Goal: Task Accomplishment & Management: Manage account settings

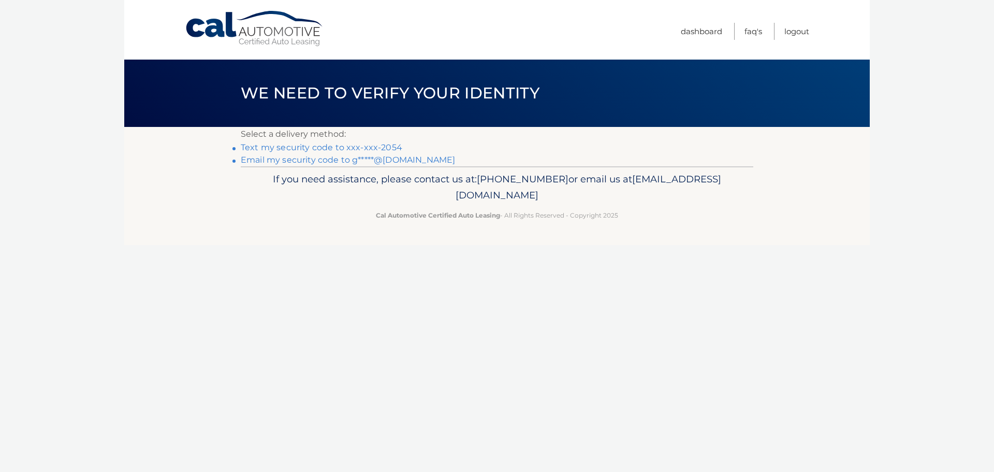
click at [272, 148] on link "Text my security code to xxx-xxx-2054" at bounding box center [322, 147] width 162 height 10
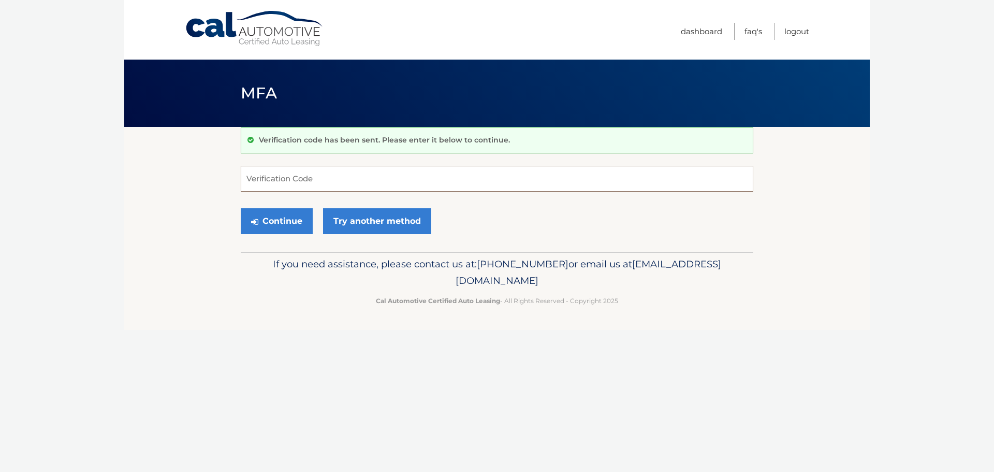
click at [286, 168] on input "Verification Code" at bounding box center [497, 179] width 513 height 26
type input "462992"
click at [279, 215] on button "Continue" at bounding box center [277, 221] width 72 height 26
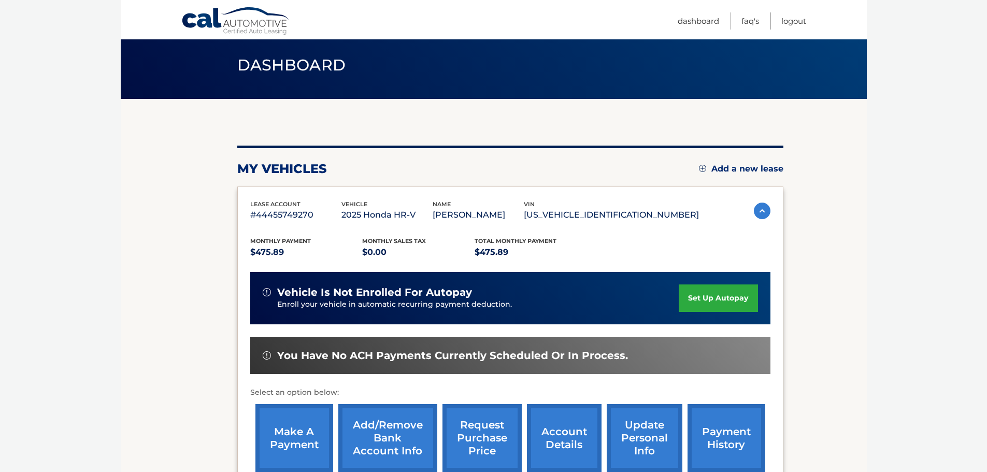
scroll to position [52, 0]
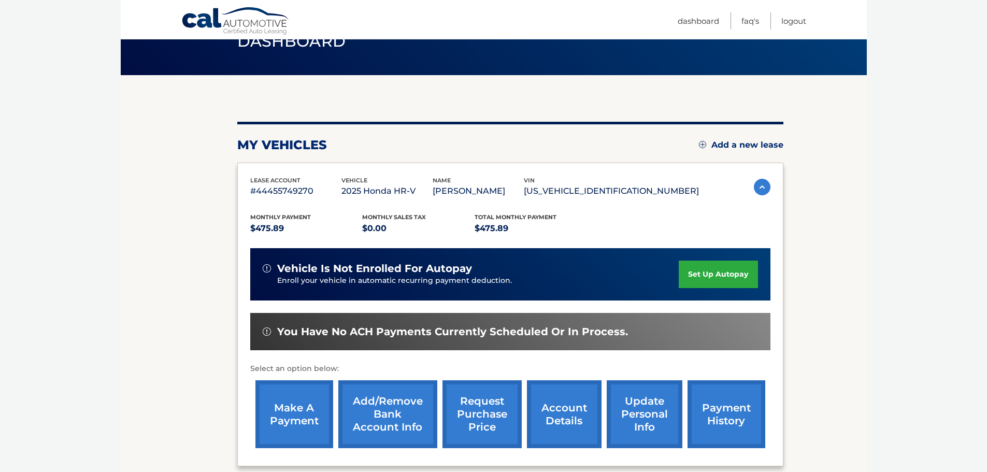
click at [317, 426] on link "make a payment" at bounding box center [294, 414] width 78 height 68
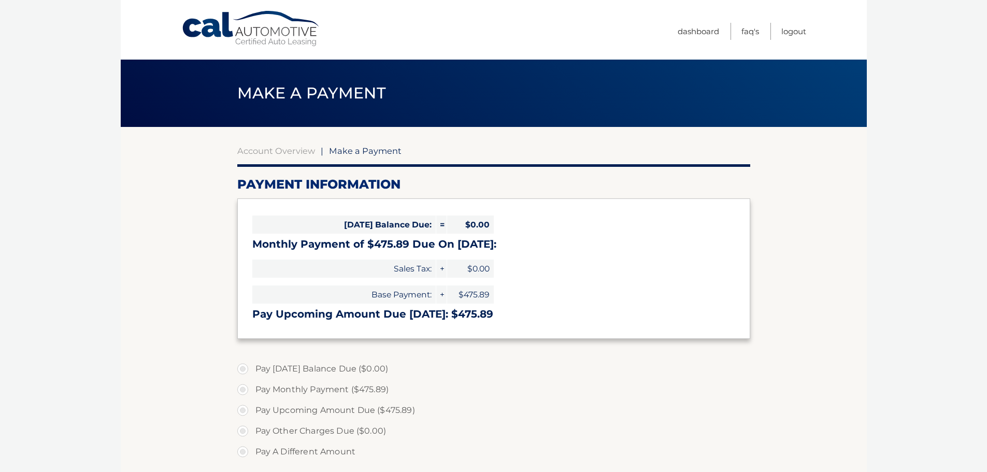
select select "NmE2YTE4ZTMtYTVlMS00MDcwLWFkYjEtOWZmNTQ4M2E2Y2E0"
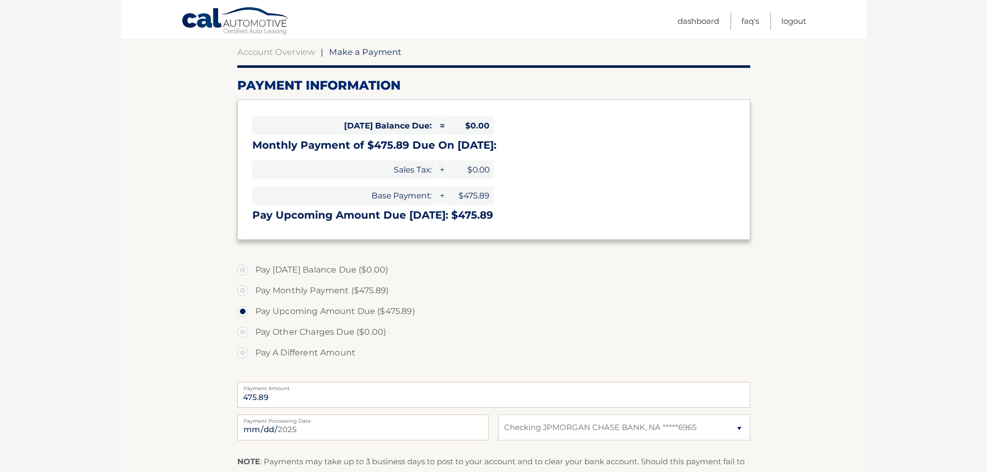
scroll to position [104, 0]
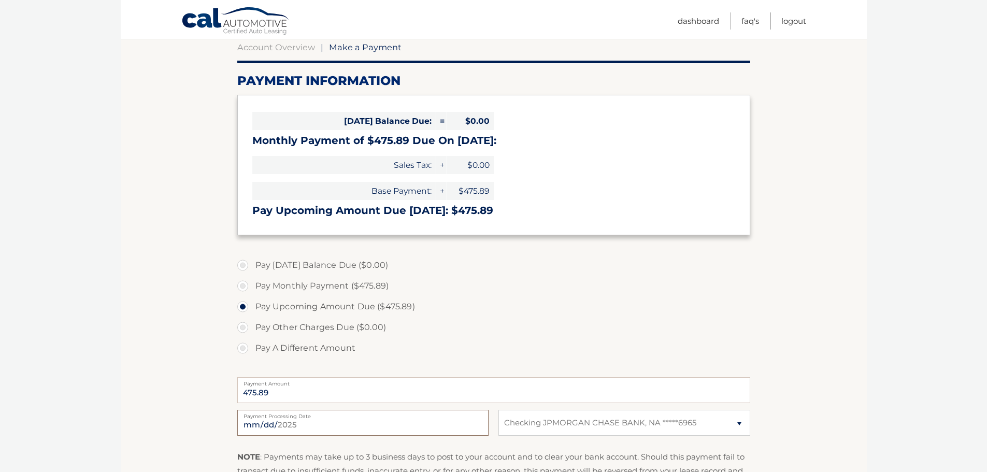
click at [266, 425] on input "2025-08-20" at bounding box center [362, 423] width 251 height 26
click at [856, 272] on section "Account Overview | Make a Payment Payment Information Today's Balance Due: = $0…" at bounding box center [494, 290] width 746 height 535
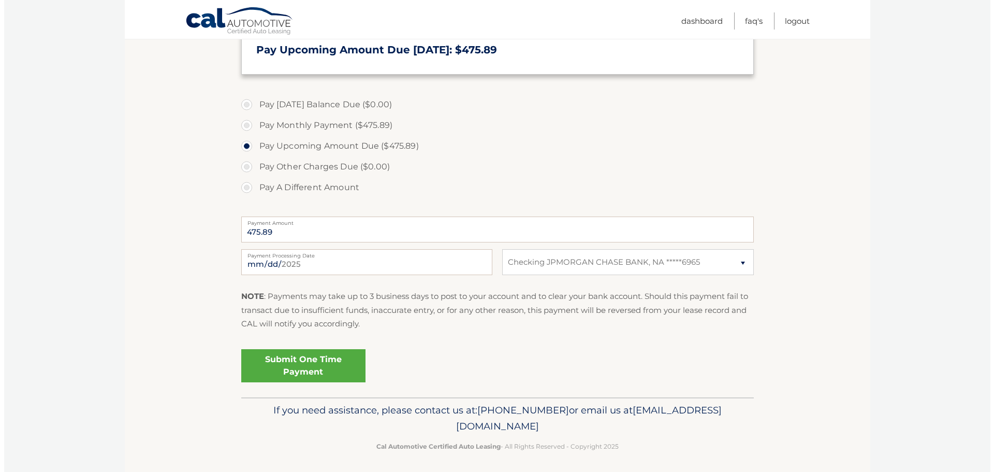
scroll to position [268, 0]
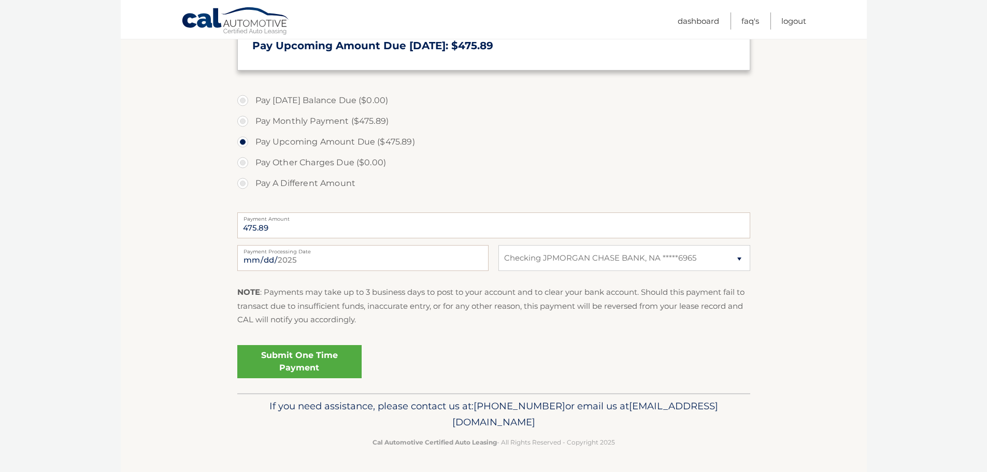
click at [304, 366] on link "Submit One Time Payment" at bounding box center [299, 361] width 124 height 33
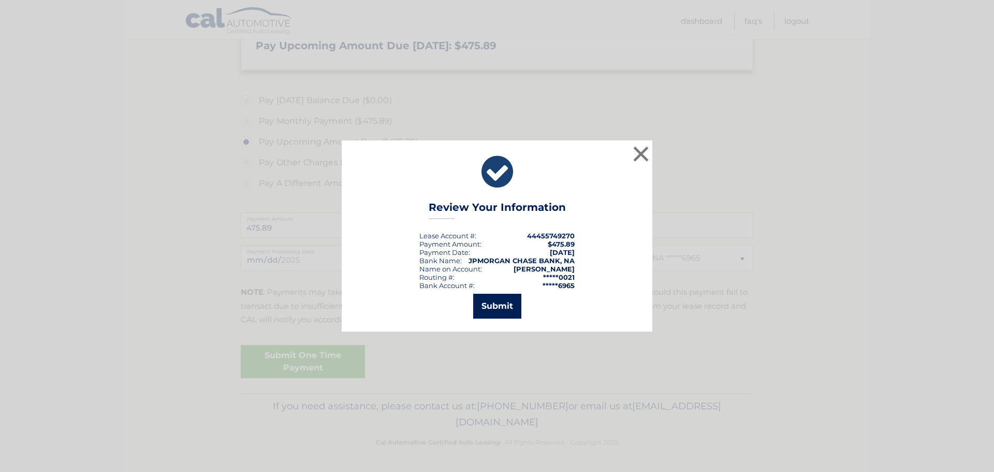
click at [500, 305] on button "Submit" at bounding box center [497, 306] width 48 height 25
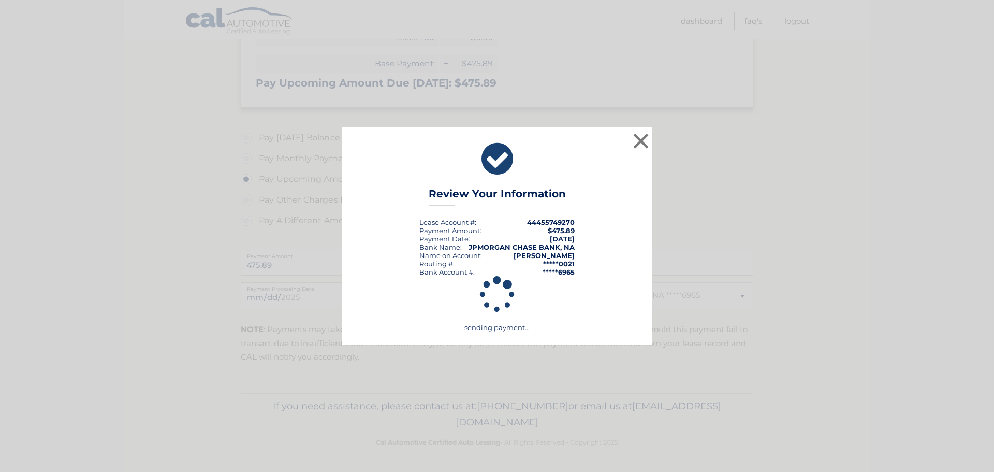
scroll to position [231, 0]
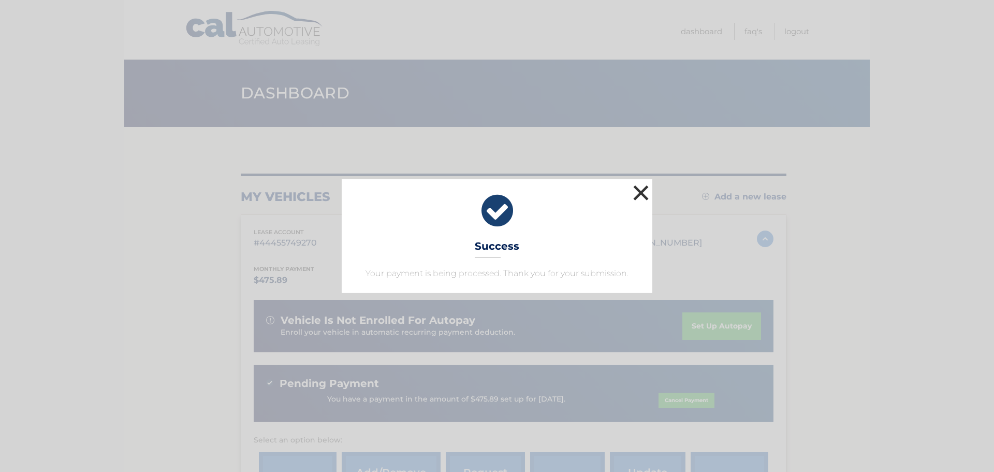
click at [632, 190] on button "×" at bounding box center [641, 192] width 21 height 21
